Goal: Transaction & Acquisition: Purchase product/service

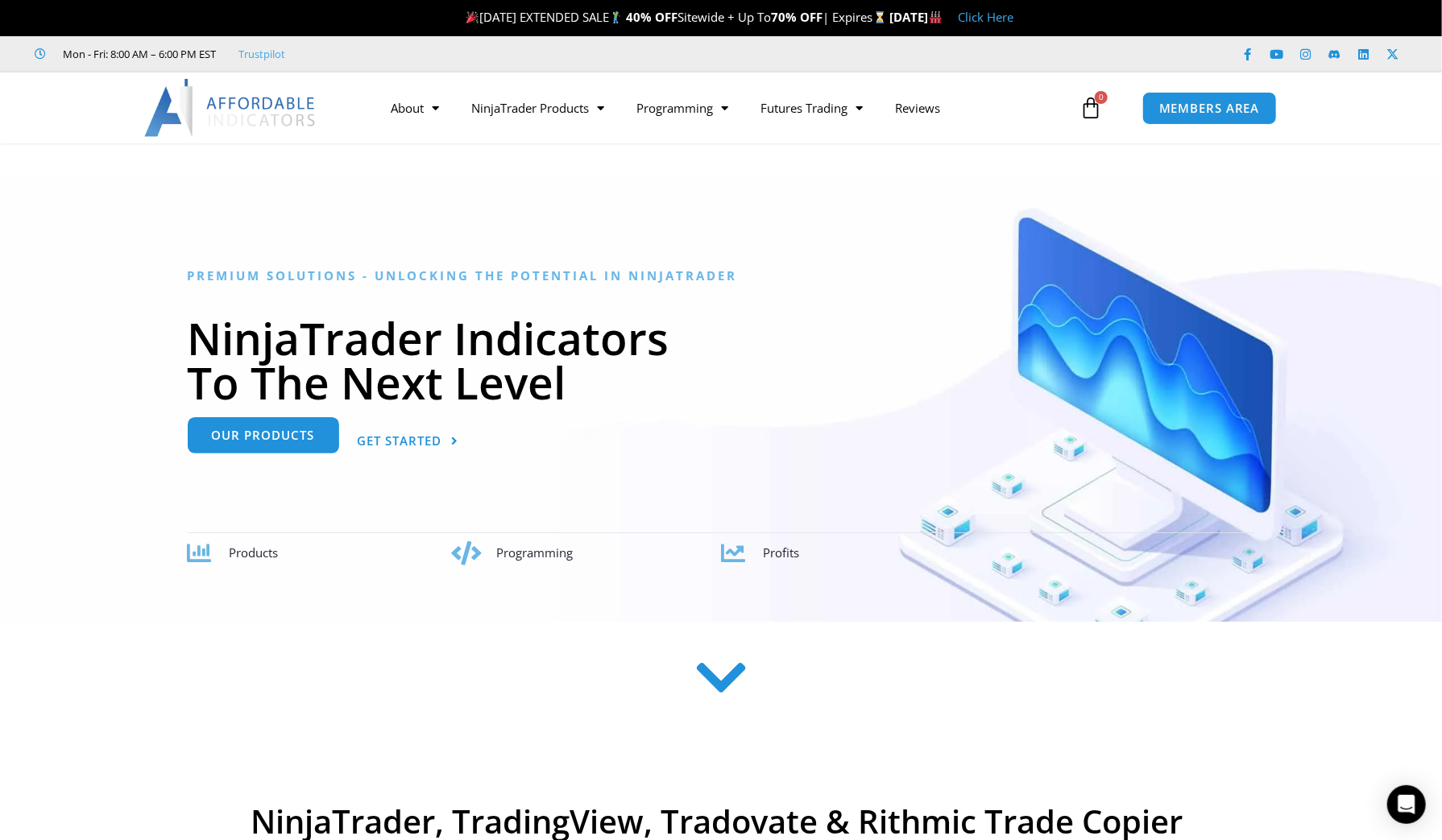
click at [261, 445] on link "Our Products" at bounding box center [263, 435] width 151 height 36
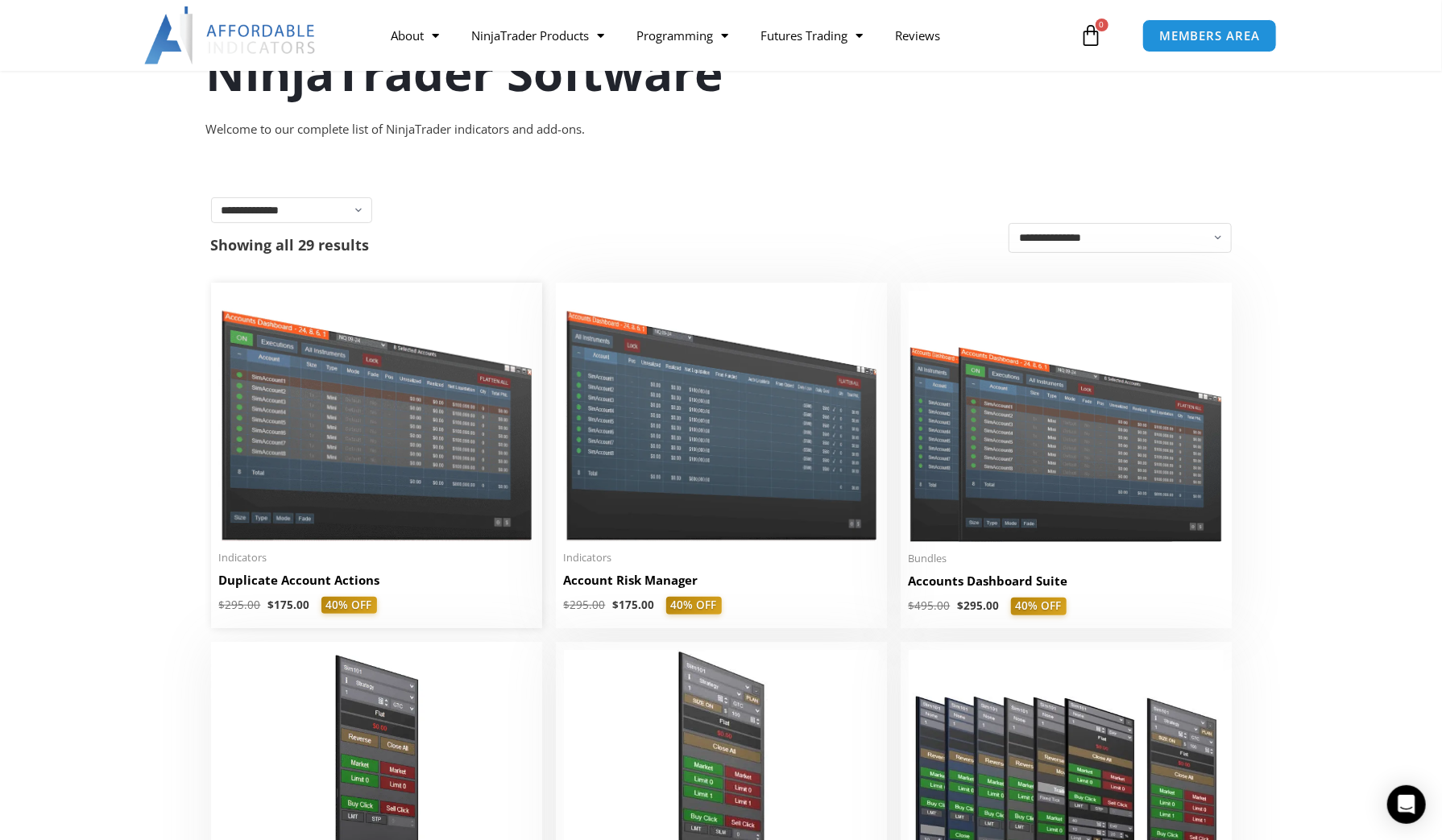
scroll to position [174, 0]
click at [945, 511] on img at bounding box center [1066, 415] width 315 height 251
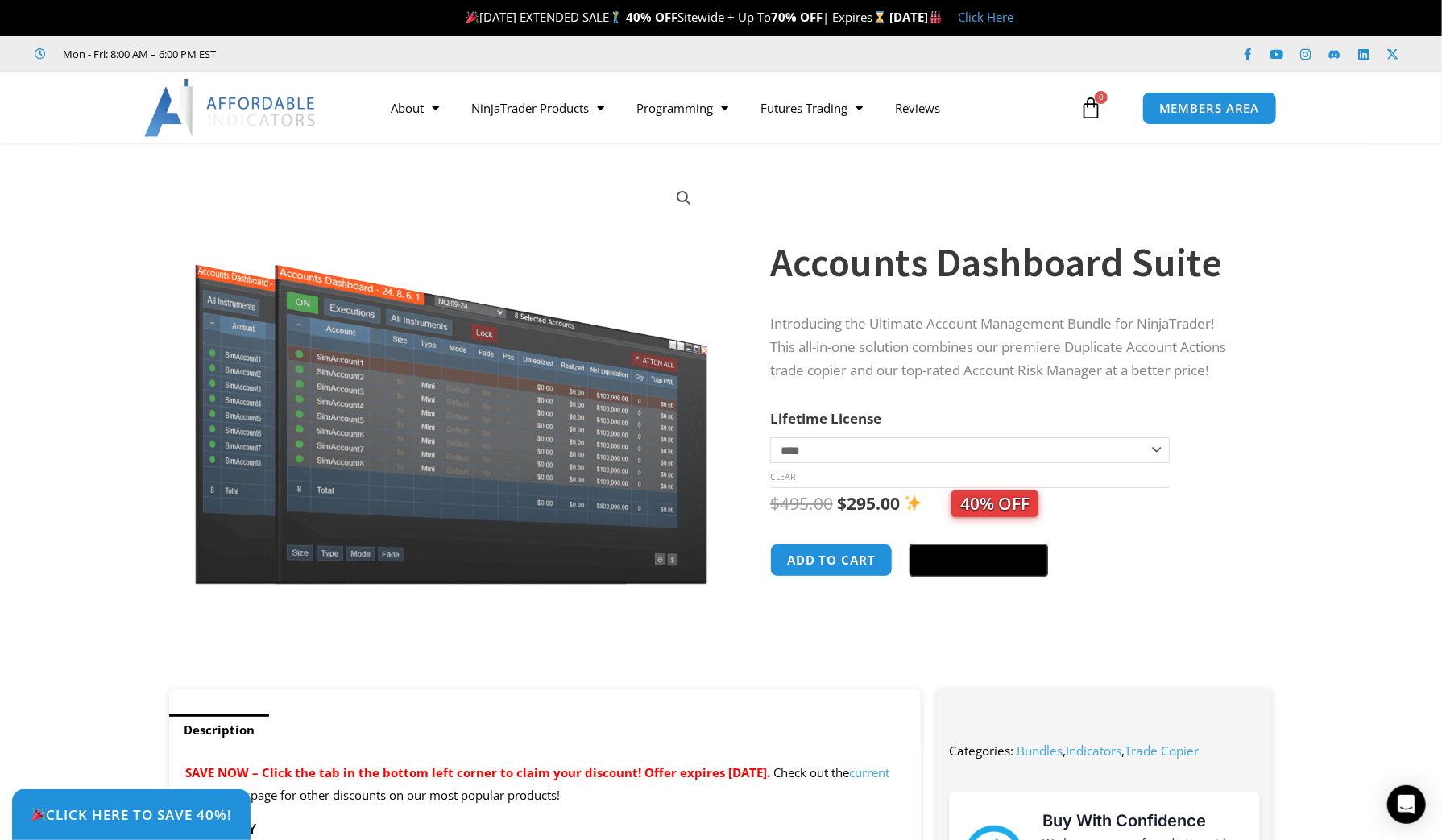
click at [842, 455] on select "**********" at bounding box center [970, 451] width 399 height 26
click at [768, 350] on div at bounding box center [756, 425] width 28 height 530
click at [519, 144] on link "Promotions" at bounding box center [538, 141] width 165 height 29
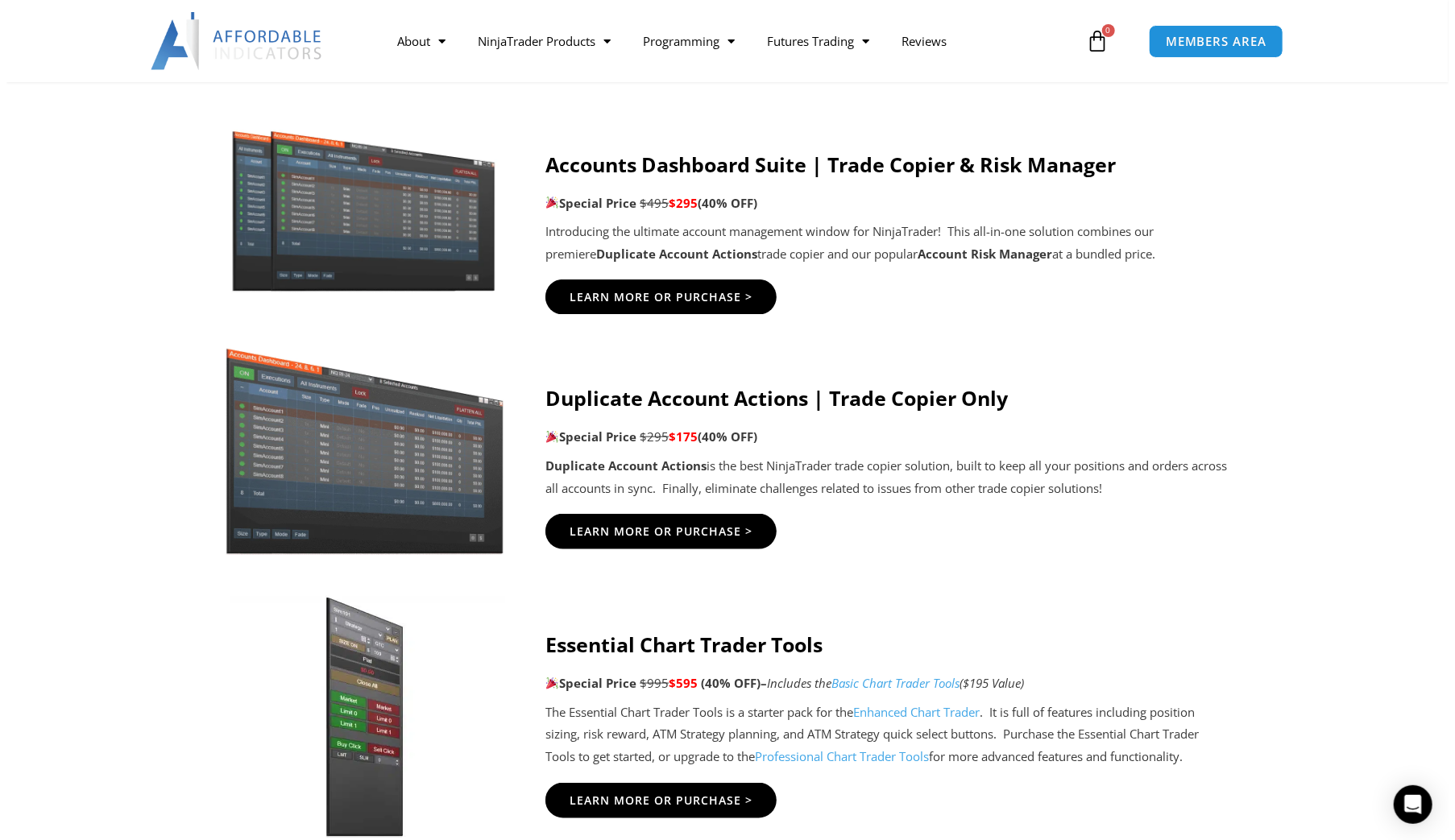
scroll to position [879, 0]
